Goal: Information Seeking & Learning: Learn about a topic

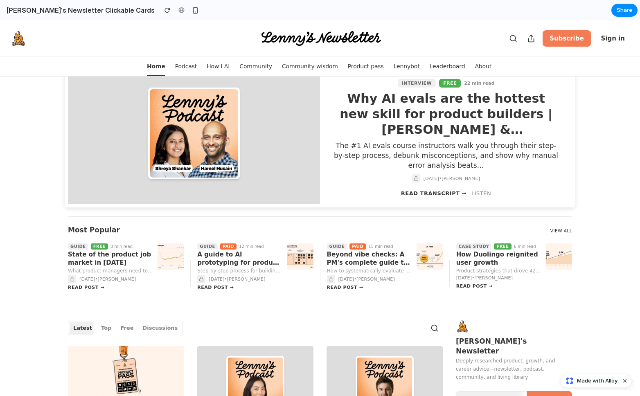
scroll to position [62, 0]
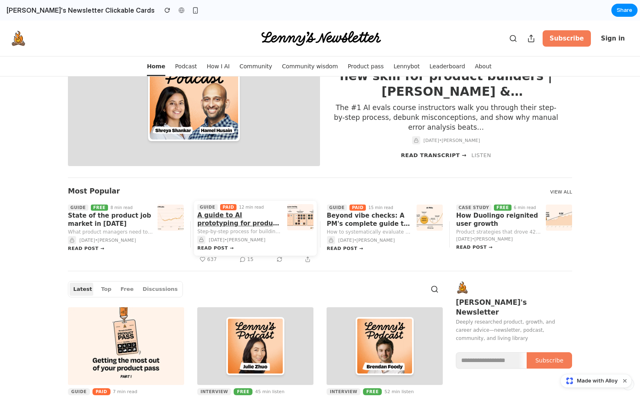
click at [226, 236] on div "[DATE] • [PERSON_NAME]" at bounding box center [239, 239] width 85 height 9
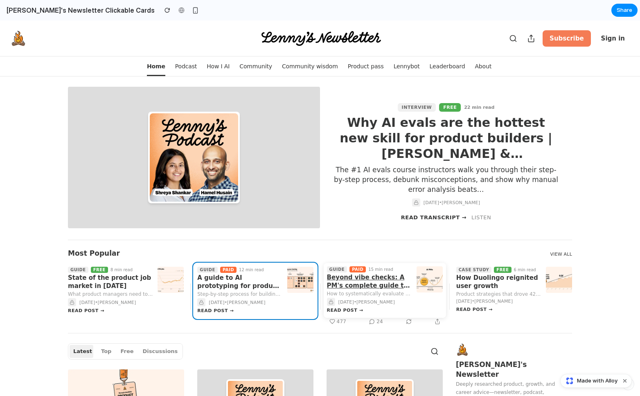
click at [360, 283] on div "Beyond vibe checks: A PM's complete guide to evals" at bounding box center [369, 281] width 85 height 16
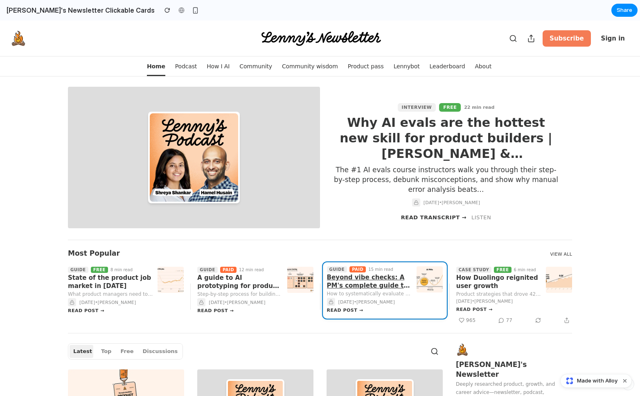
click at [488, 282] on div "How Duolingo reignited user growth" at bounding box center [498, 282] width 85 height 16
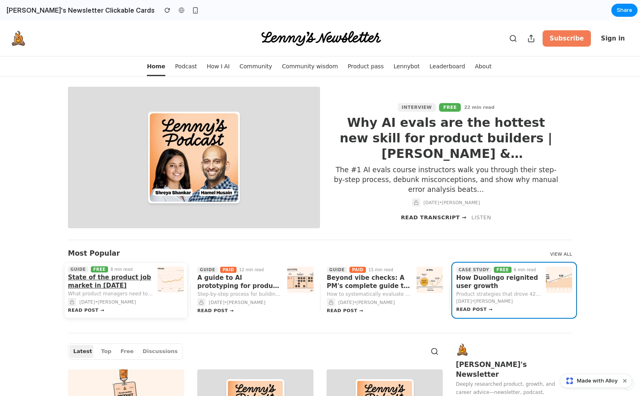
click at [87, 278] on div "State of the product job market in [DATE]" at bounding box center [110, 282] width 85 height 16
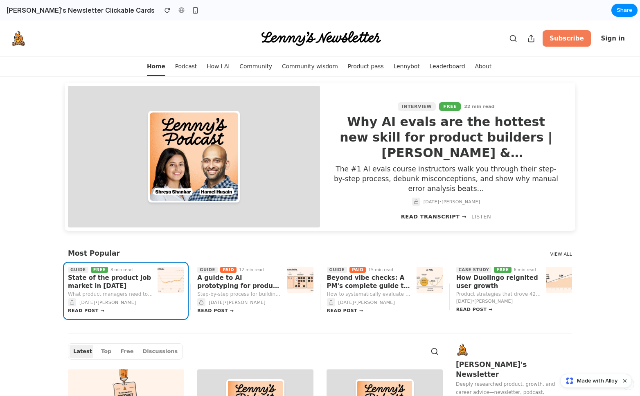
click at [359, 158] on div "Why AI evals are the hottest new skill for product builders | [PERSON_NAME] & […" at bounding box center [446, 137] width 226 height 47
click at [205, 160] on img at bounding box center [194, 157] width 88 height 88
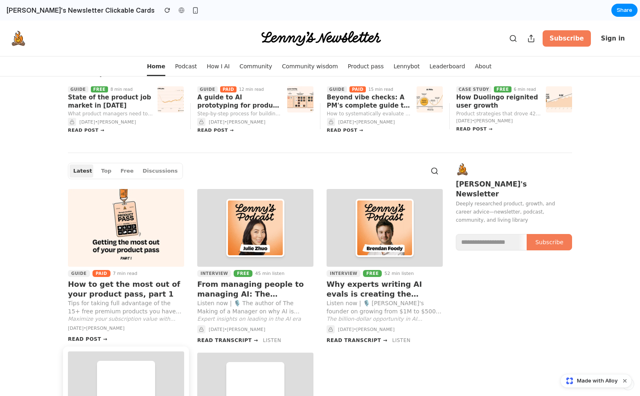
scroll to position [416, 0]
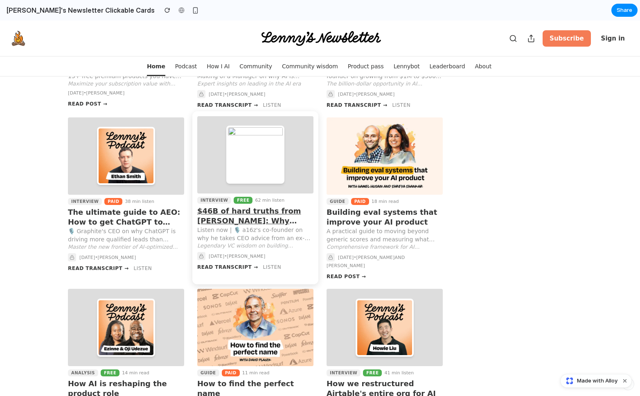
click at [256, 169] on img at bounding box center [255, 154] width 55 height 55
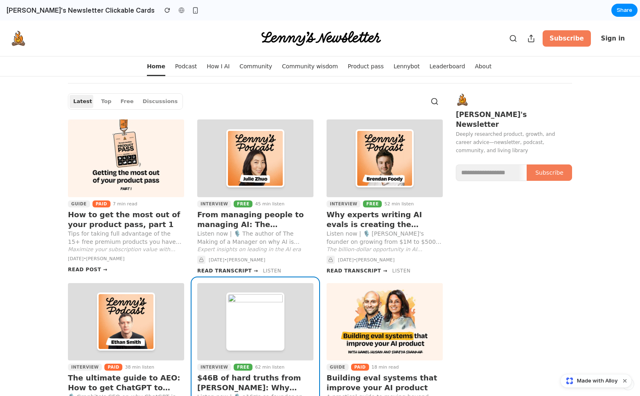
scroll to position [403, 0]
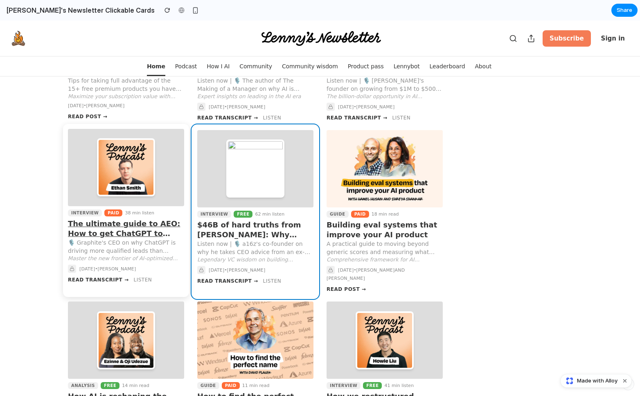
click at [94, 243] on div "🎙️ Graphite's CEO on why ChatGPT is driving more qualified leads than Google, h…" at bounding box center [126, 247] width 116 height 16
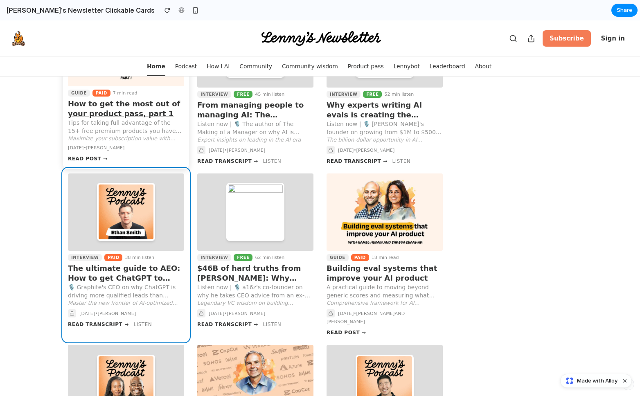
scroll to position [547, 0]
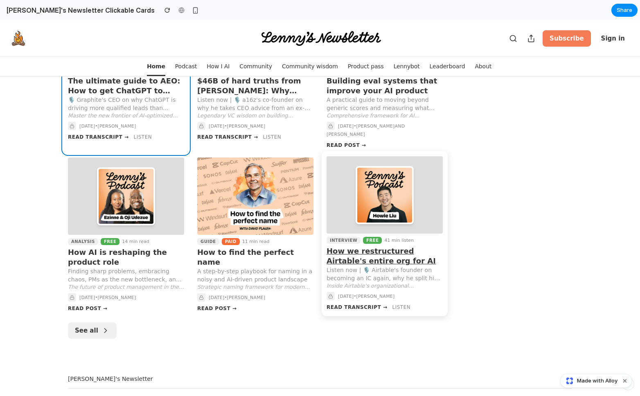
click at [370, 205] on img at bounding box center [384, 195] width 55 height 55
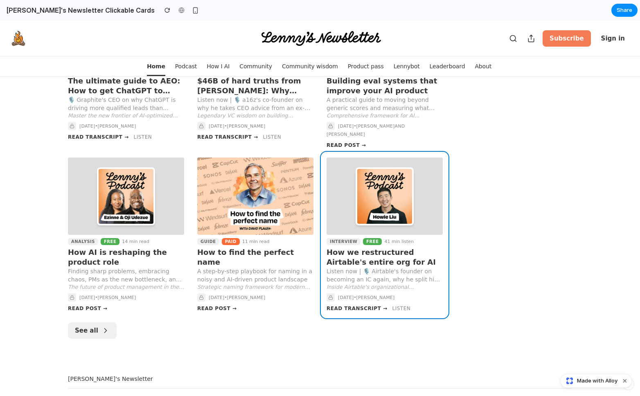
scroll to position [0, 0]
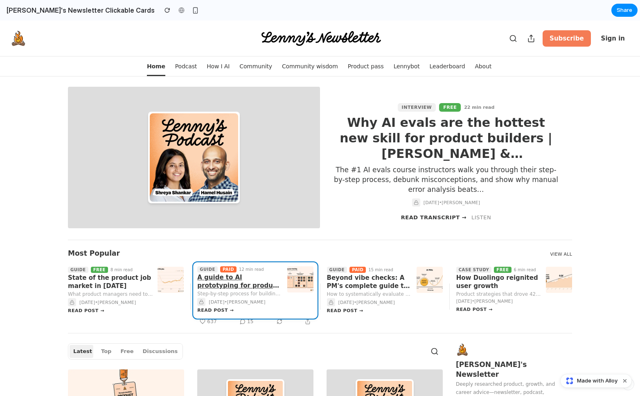
click at [218, 311] on div "Read post →" at bounding box center [215, 310] width 36 height 8
click at [332, 312] on div "Read post →" at bounding box center [345, 310] width 36 height 8
